Goal: Information Seeking & Learning: Learn about a topic

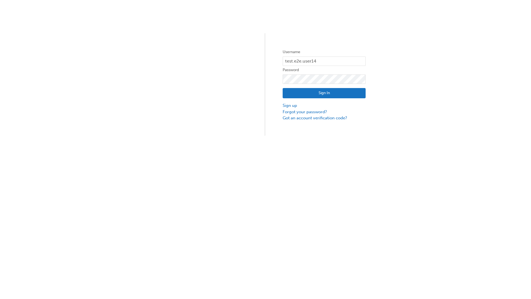
type input "test.e2e.user14"
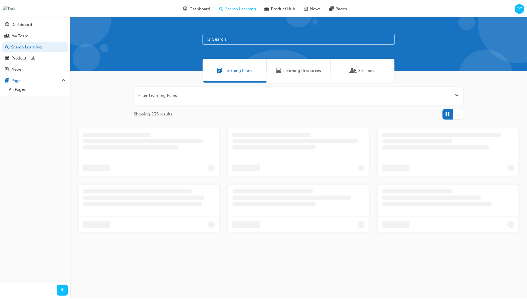
scroll to position [18, 0]
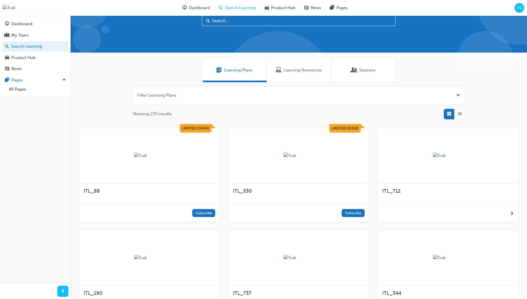
scroll to position [15, 0]
